Goal: Find specific page/section: Find specific page/section

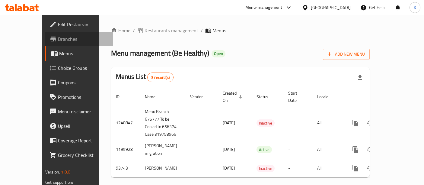
click at [58, 38] on span "Branches" at bounding box center [83, 38] width 50 height 7
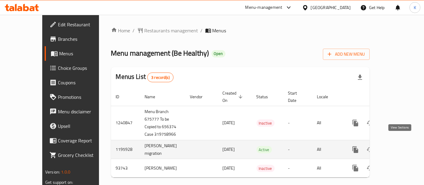
click at [397, 146] on icon "enhanced table" at bounding box center [398, 149] width 7 height 7
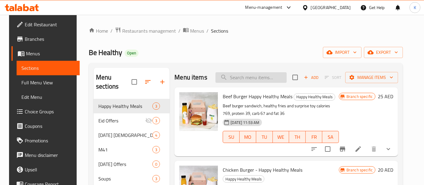
click at [240, 74] on input "search" at bounding box center [250, 77] width 71 height 11
paste input "chicken pasta"
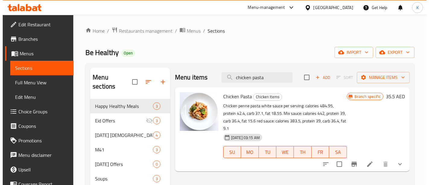
scroll to position [35, 0]
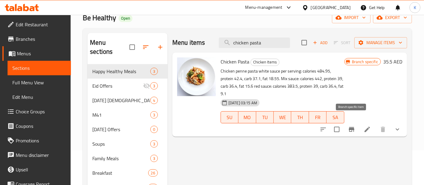
type input "chicken pasta"
click at [355, 125] on icon "Branch-specific-item" at bounding box center [351, 128] width 7 height 7
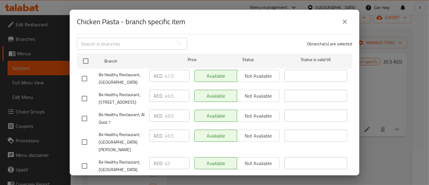
scroll to position [111, 0]
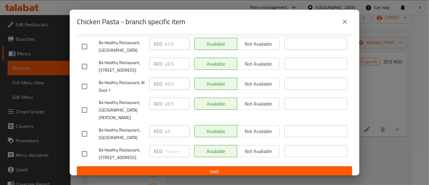
click at [167, 106] on ul "Branch Price Status Status is valid till Be Healthy Restaurant, Business Bay AE…" at bounding box center [214, 92] width 275 height 147
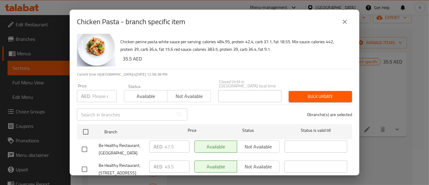
scroll to position [42, 0]
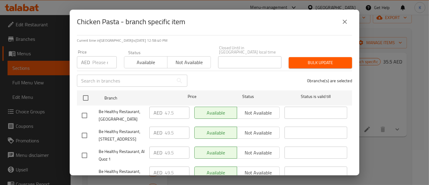
click at [109, 117] on span "Be Healthy Restaurant, Business Bay" at bounding box center [122, 115] width 46 height 15
copy span "Business"
click at [109, 117] on span "Be Healthy Restaurant, Business Bay" at bounding box center [122, 115] width 46 height 15
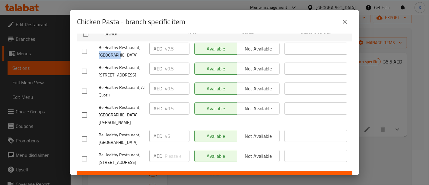
scroll to position [108, 0]
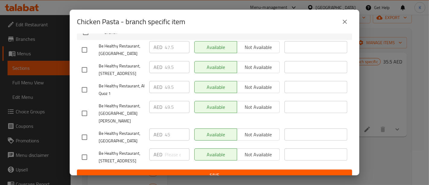
click at [103, 135] on span "Be Healthy Restaurant, Arjan" at bounding box center [122, 136] width 46 height 15
copy span "Arjan"
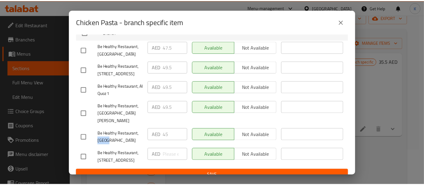
scroll to position [115, 0]
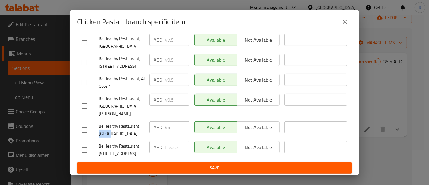
click at [348, 17] on button "close" at bounding box center [344, 21] width 14 height 14
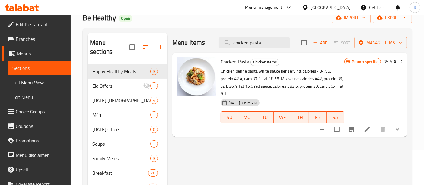
click at [233, 62] on span "Chicken Pasta" at bounding box center [234, 61] width 29 height 9
copy h6 "Chicken Pasta"
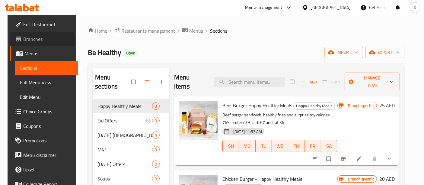
click at [23, 43] on span "Branches" at bounding box center [48, 38] width 50 height 7
